Goal: Task Accomplishment & Management: Manage account settings

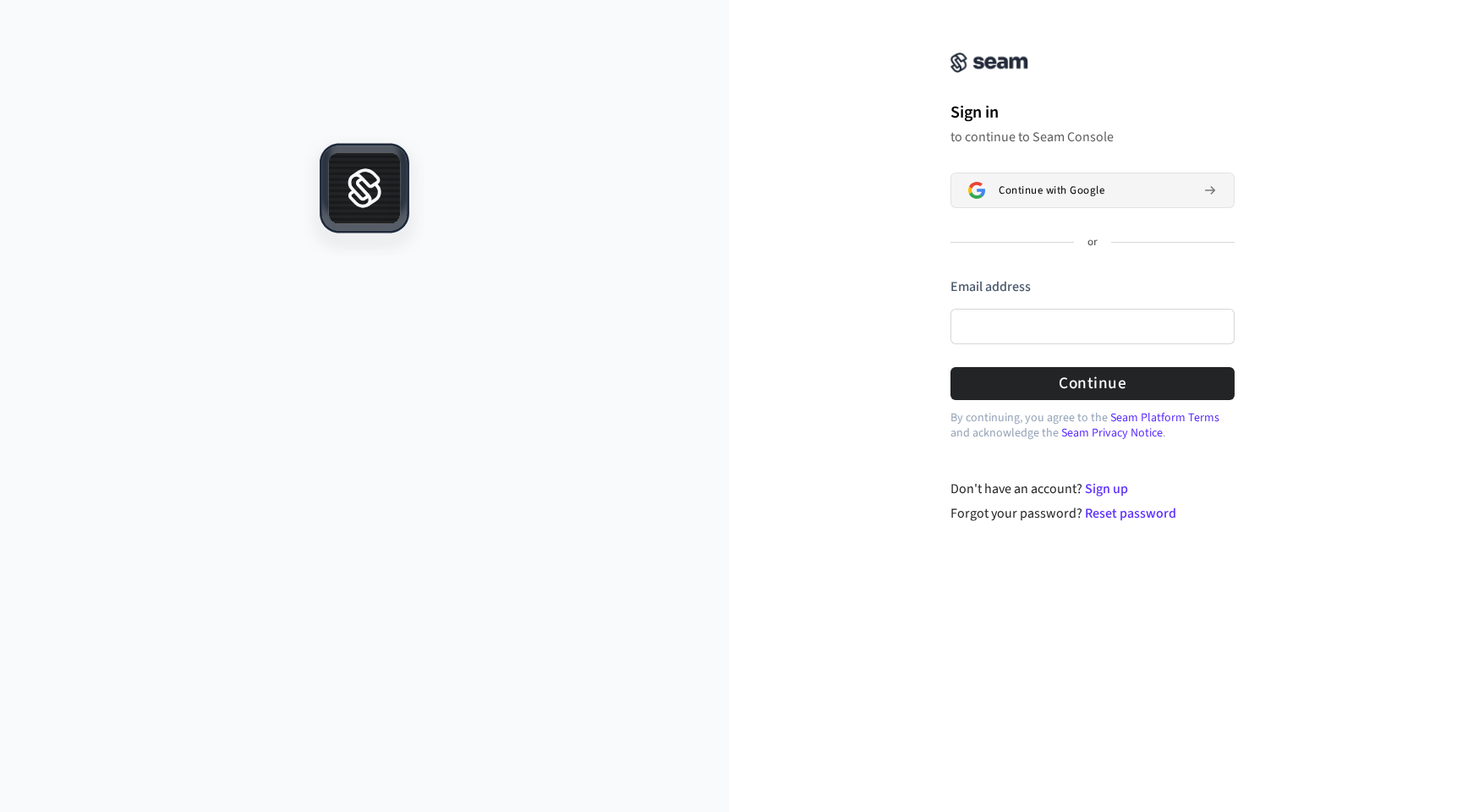
click at [1099, 185] on span "Continue with Google" at bounding box center [1051, 190] width 106 height 14
